Goal: Download file/media

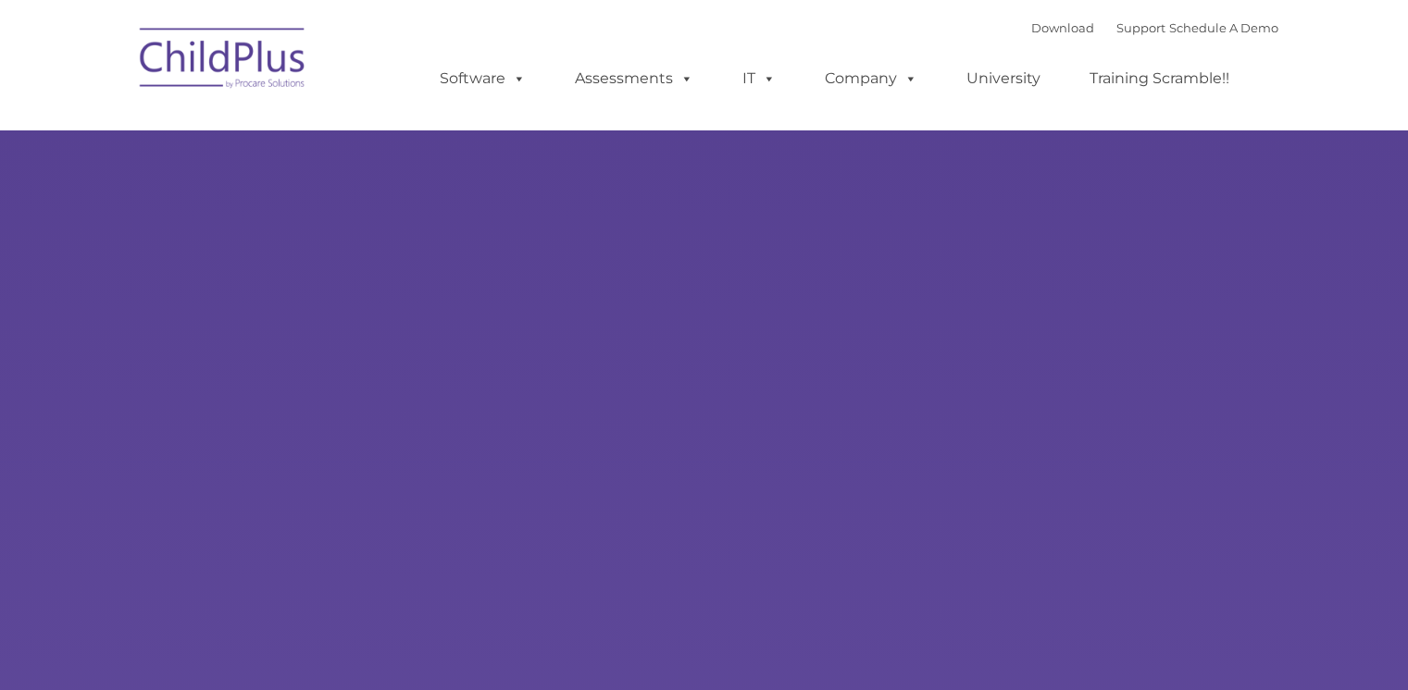
select select "MEDIUM"
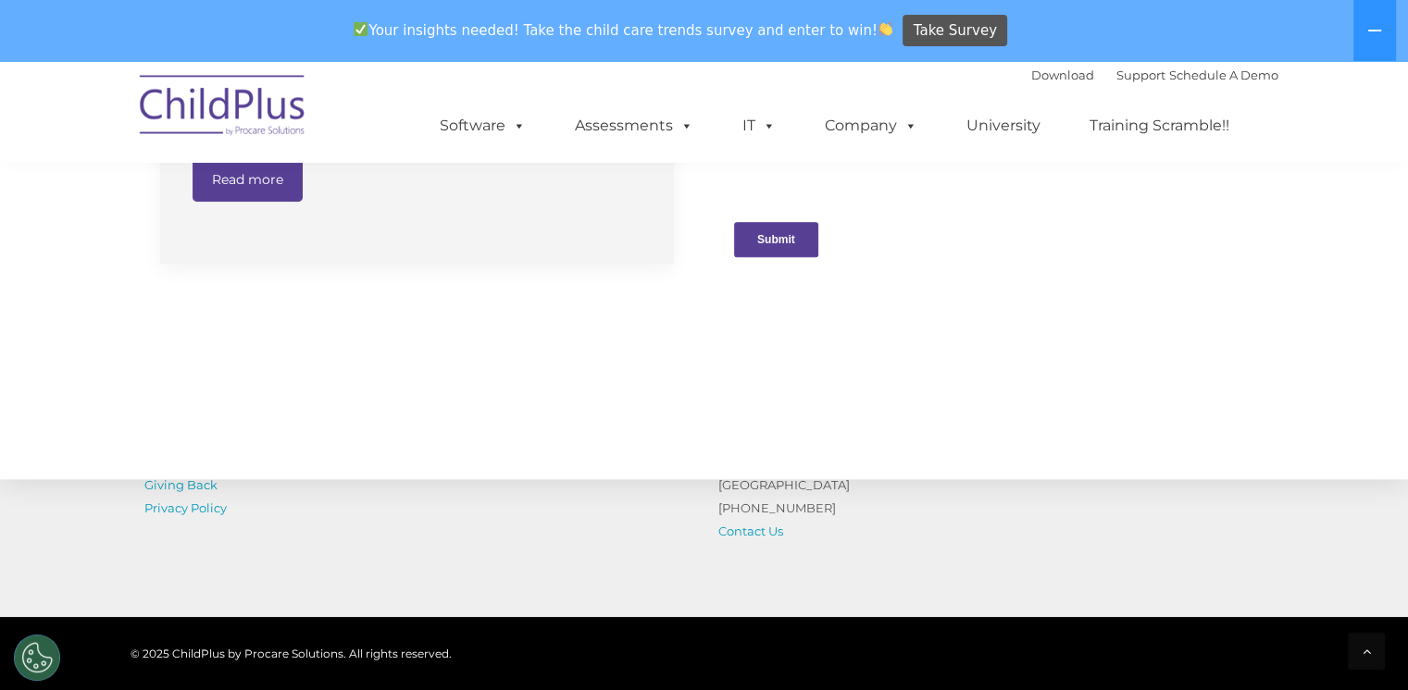
scroll to position [2140, 0]
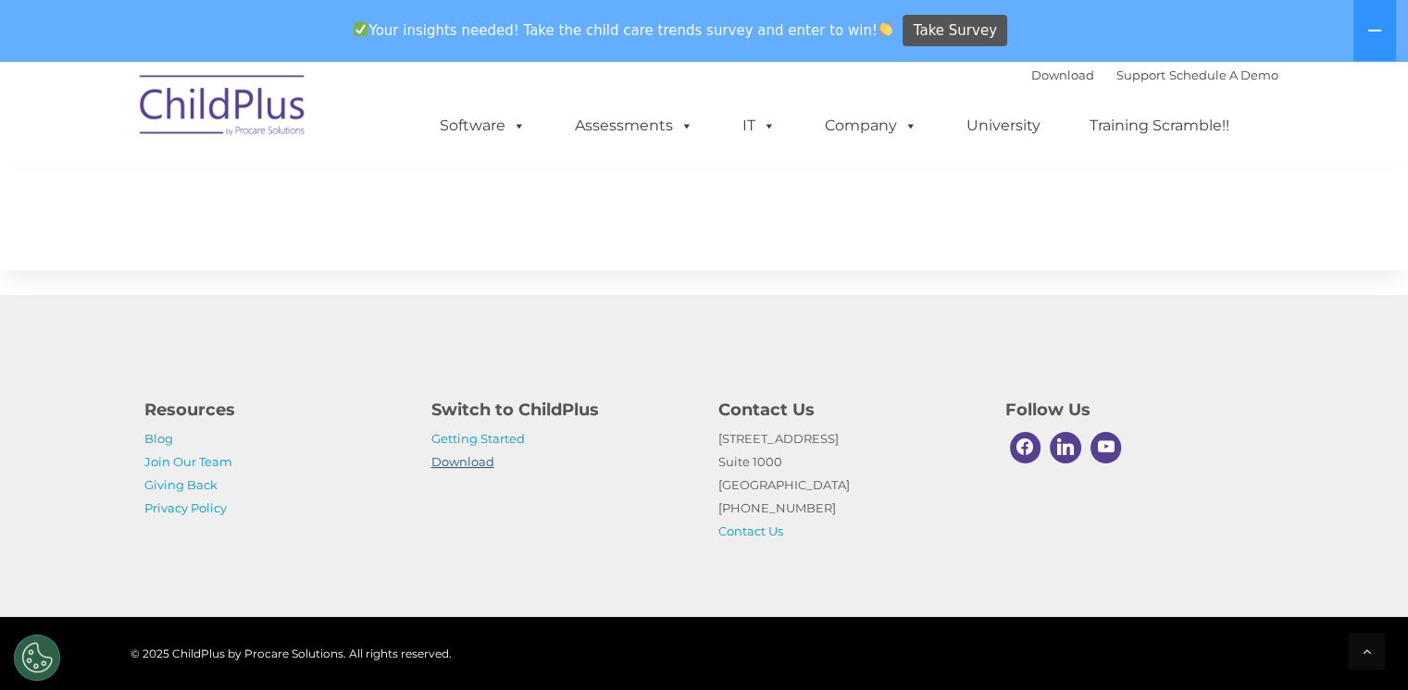
click at [470, 465] on link "Download" at bounding box center [462, 461] width 63 height 15
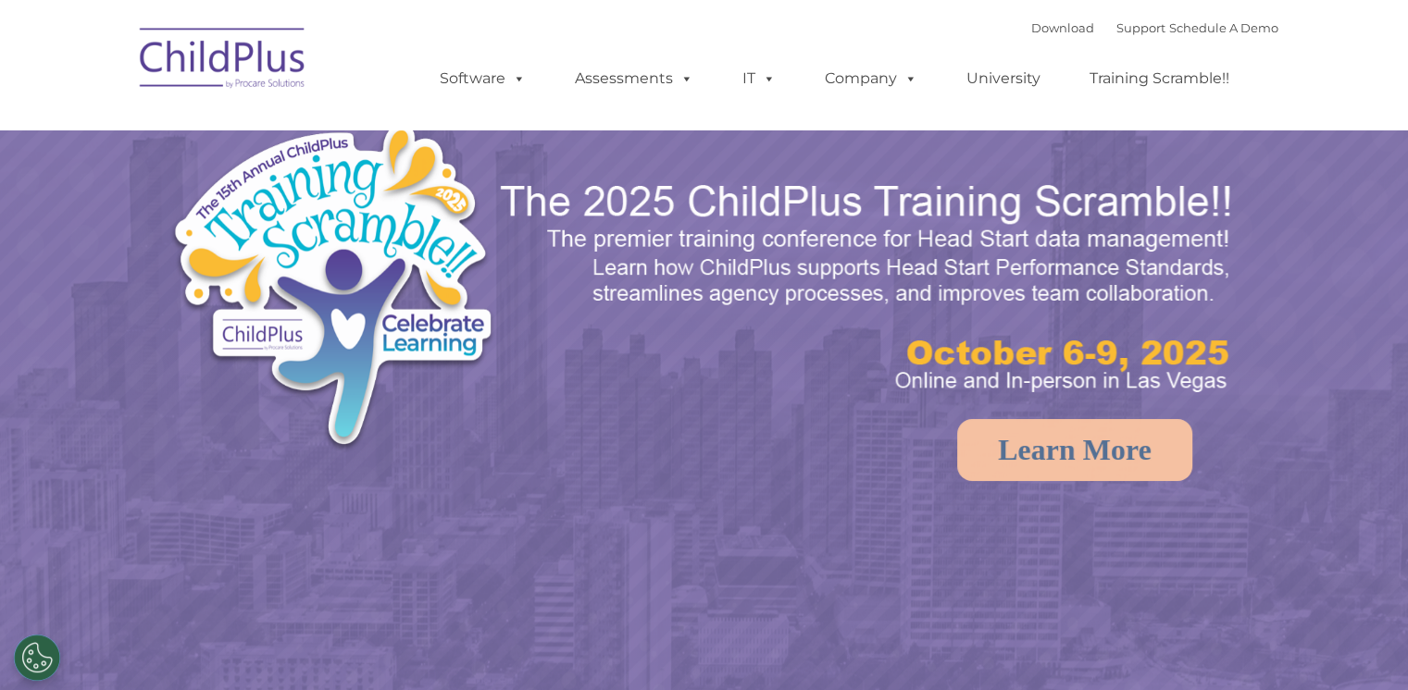
select select "MEDIUM"
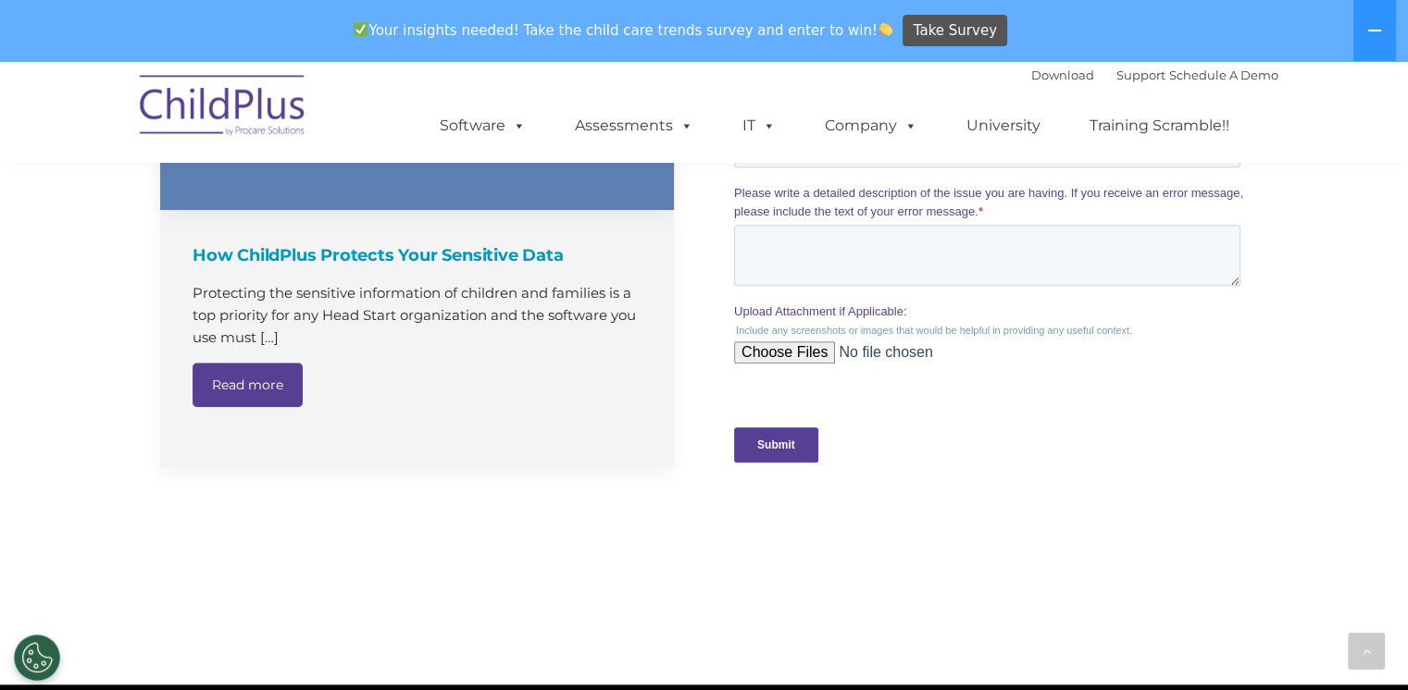
scroll to position [2140, 0]
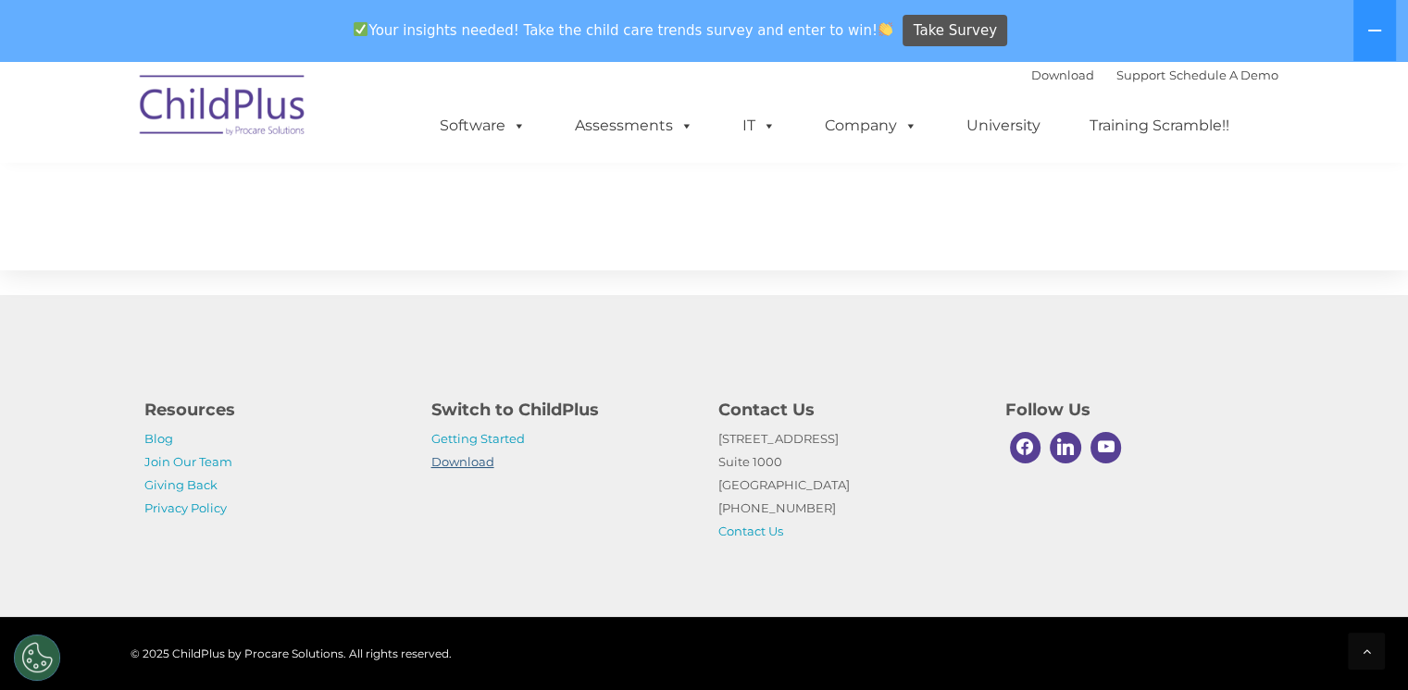
click at [477, 463] on link "Download" at bounding box center [462, 461] width 63 height 15
